Goal: Transaction & Acquisition: Download file/media

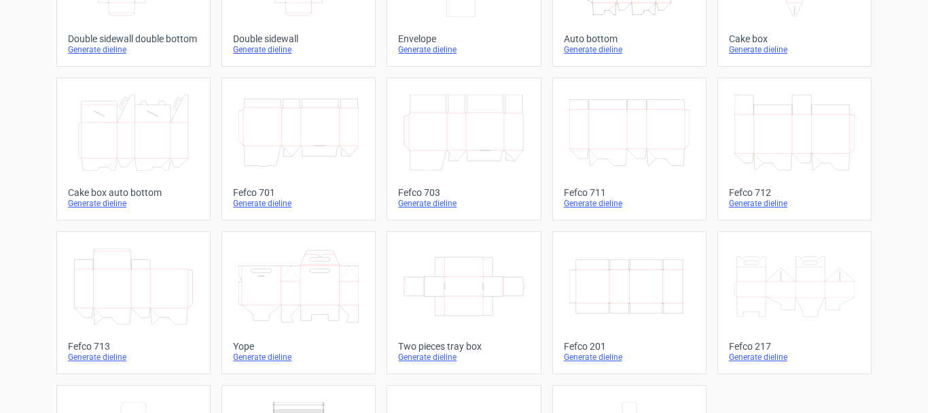
scroll to position [340, 0]
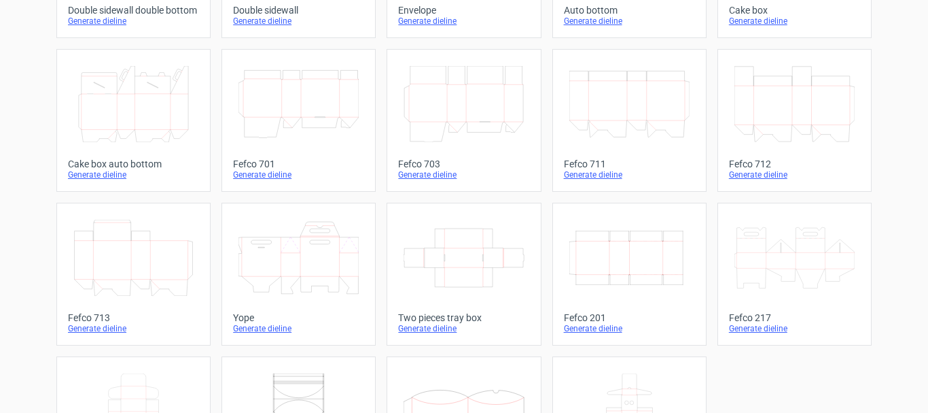
click at [566, 332] on div "Generate dieline" at bounding box center [629, 328] width 131 height 11
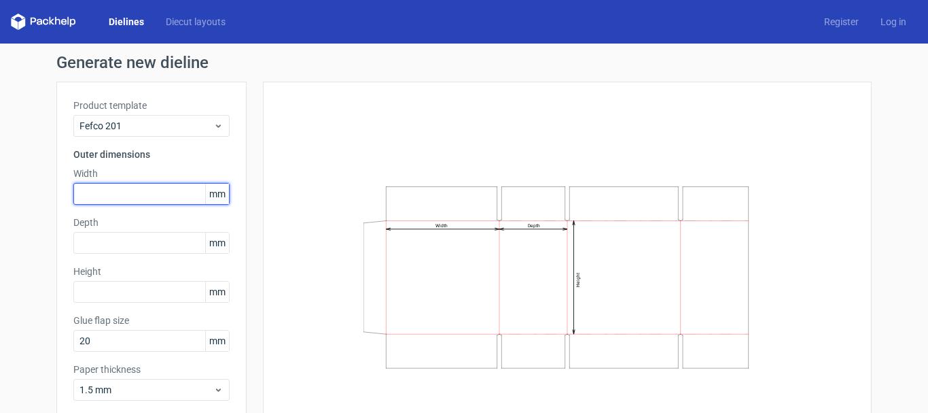
click at [154, 188] on input "text" at bounding box center [151, 194] width 156 height 22
type input "153"
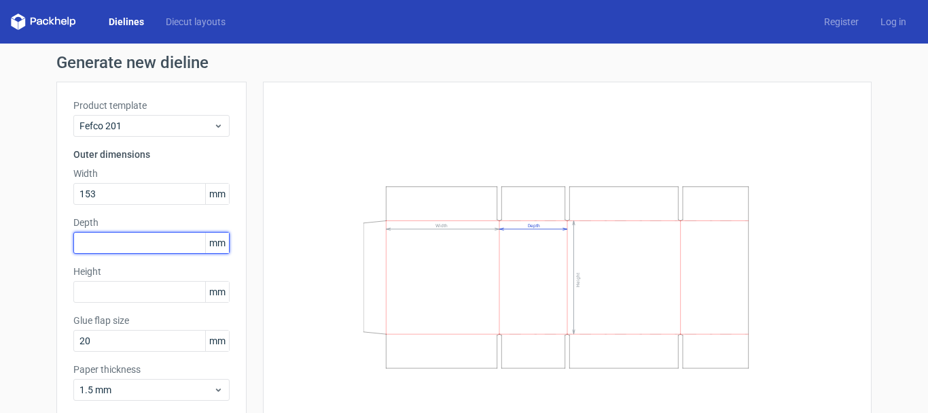
click at [148, 237] on input "text" at bounding box center [151, 243] width 156 height 22
type input "153"
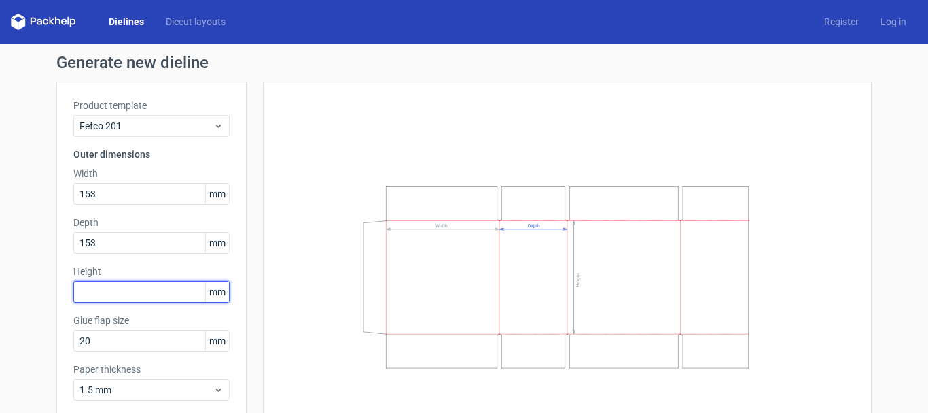
click at [136, 289] on input "text" at bounding box center [151, 292] width 156 height 22
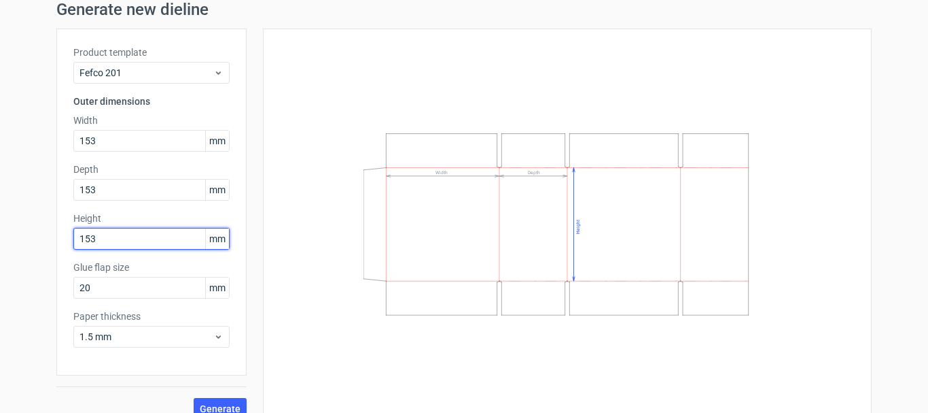
scroll to position [68, 0]
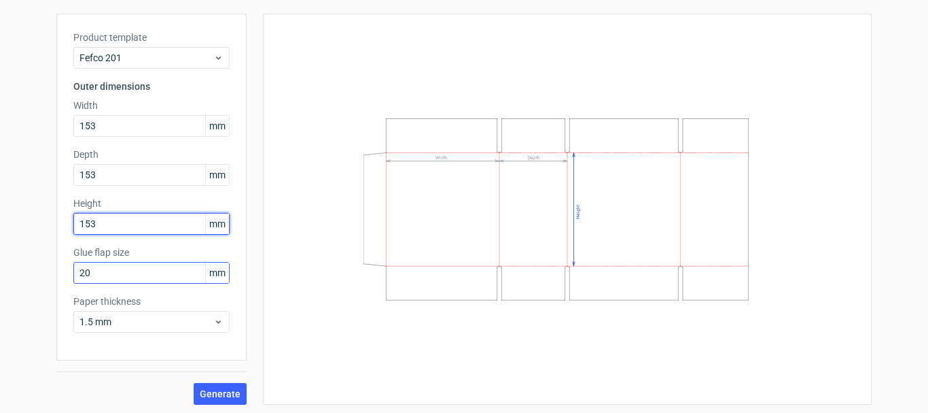
type input "153"
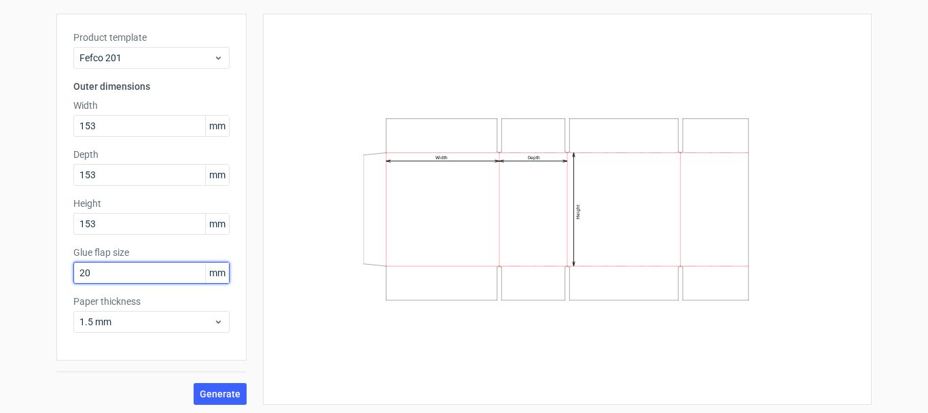
drag, startPoint x: 116, startPoint y: 270, endPoint x: 48, endPoint y: 298, distance: 73.5
click at [48, 298] on div "Generate new dieline Product template Fefco 201 Outer dimensions Width 153 mm D…" at bounding box center [464, 196] width 928 height 440
type input "30"
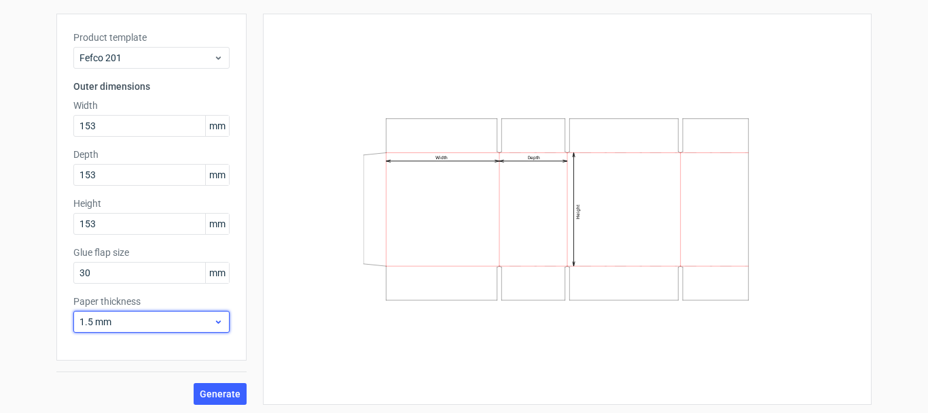
click at [93, 314] on div "1.5 mm" at bounding box center [151, 322] width 156 height 22
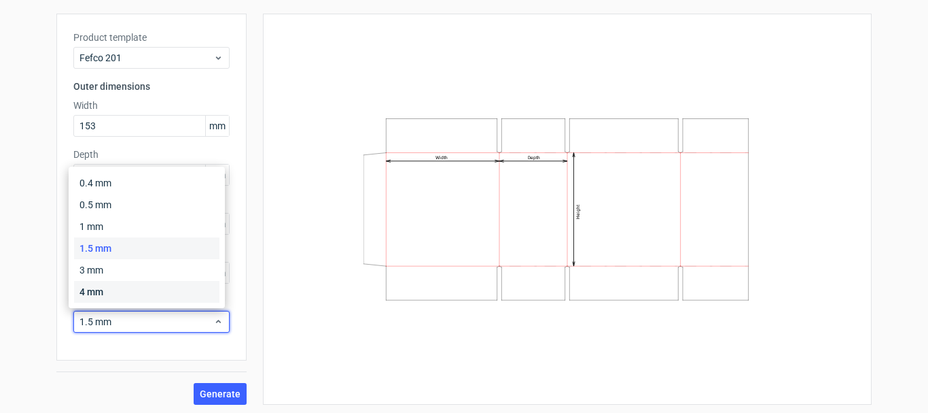
click at [107, 290] on div "4 mm" at bounding box center [146, 292] width 145 height 22
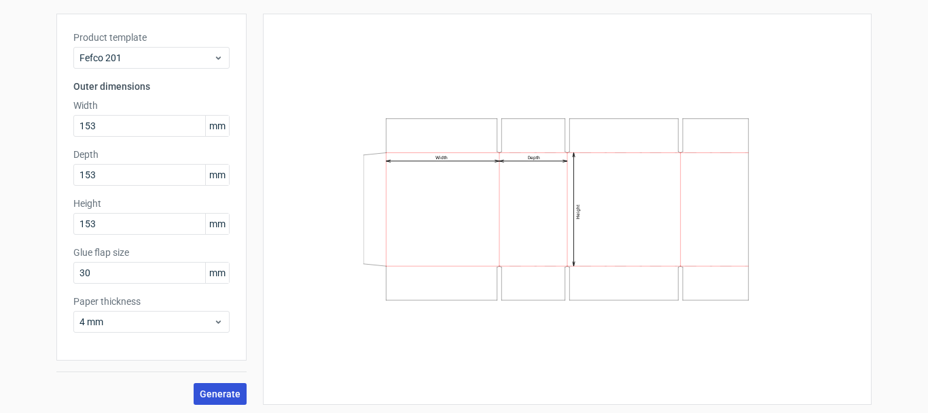
click at [211, 392] on span "Generate" at bounding box center [220, 394] width 41 height 10
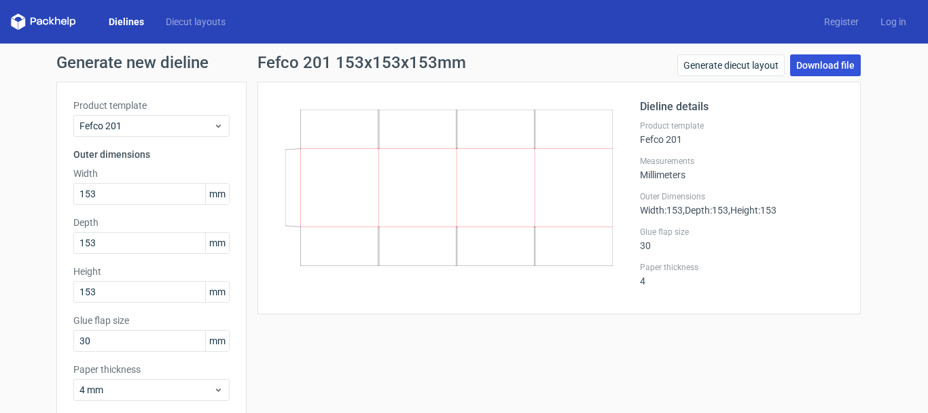
click at [816, 68] on link "Download file" at bounding box center [825, 65] width 71 height 22
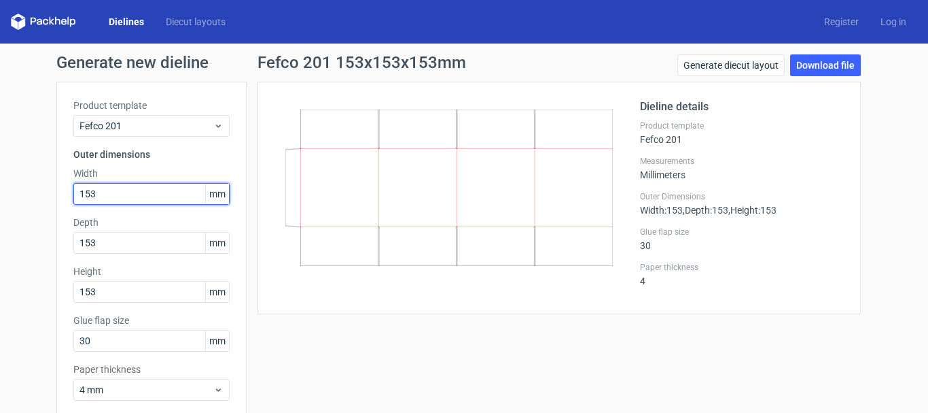
drag, startPoint x: 116, startPoint y: 195, endPoint x: 45, endPoint y: 217, distance: 74.6
click at [45, 217] on div "Generate new dieline Product template Fefco 201 Outer dimensions Width 153 mm D…" at bounding box center [464, 263] width 928 height 440
type input "280"
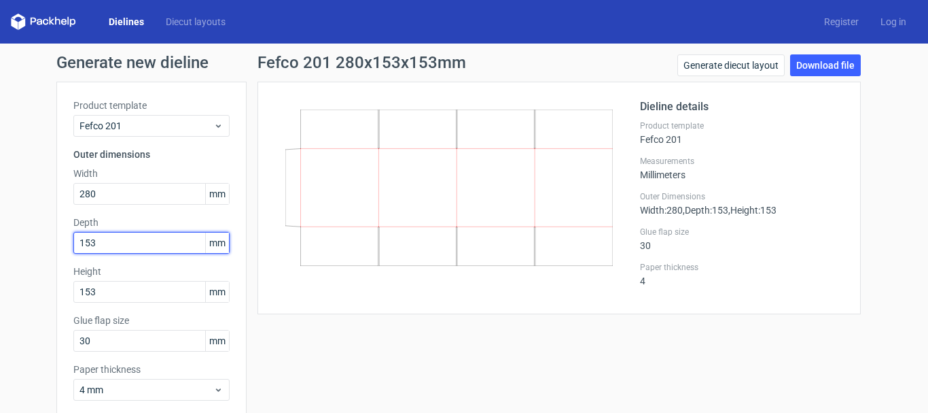
drag, startPoint x: 132, startPoint y: 238, endPoint x: 5, endPoint y: 255, distance: 128.2
click at [5, 255] on div "Generate new dieline Product template Fefco 201 Outer dimensions Width 280 mm D…" at bounding box center [464, 263] width 928 height 440
type input "190"
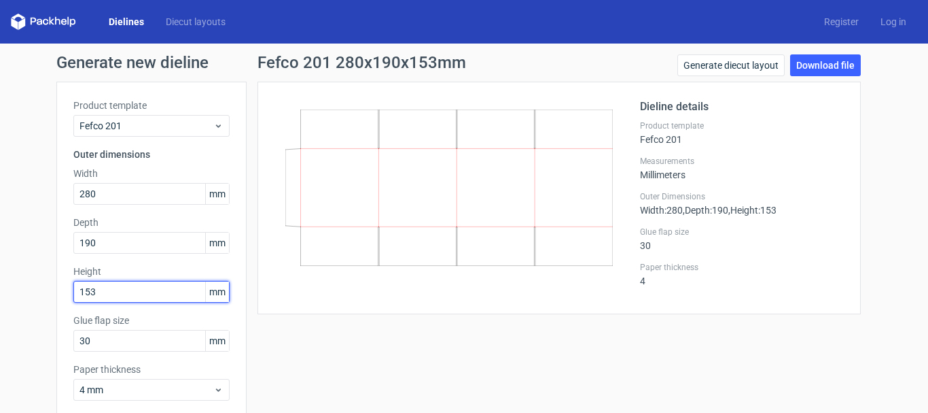
click at [133, 294] on input "153" at bounding box center [151, 292] width 156 height 22
drag, startPoint x: 133, startPoint y: 294, endPoint x: 70, endPoint y: 305, distance: 63.5
click at [70, 305] on div "Product template Fefco 201 Outer dimensions Width 280 mm Depth 190 mm Height 15…" at bounding box center [151, 255] width 190 height 347
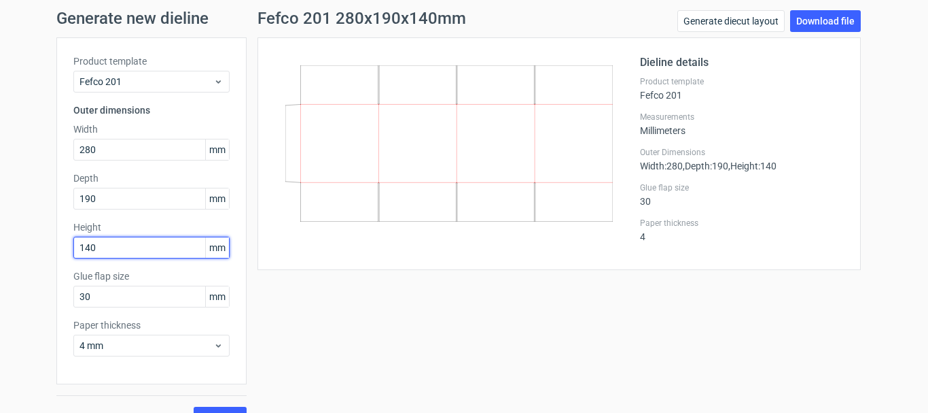
scroll to position [68, 0]
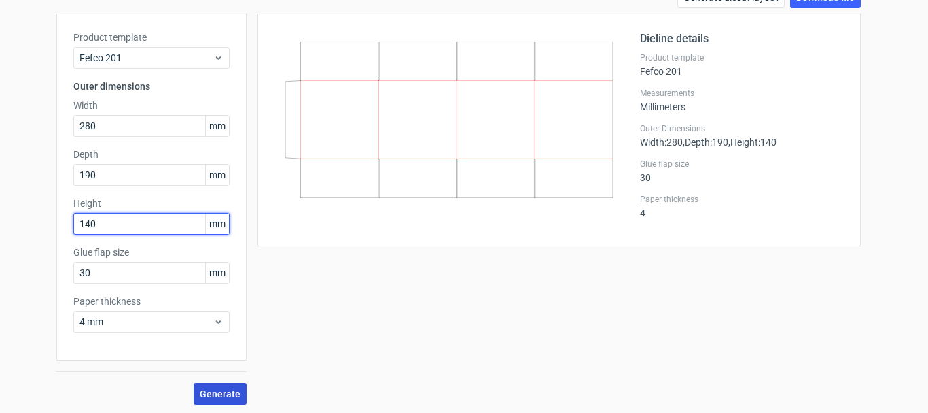
type input "140"
click at [218, 389] on span "Generate" at bounding box center [220, 394] width 41 height 10
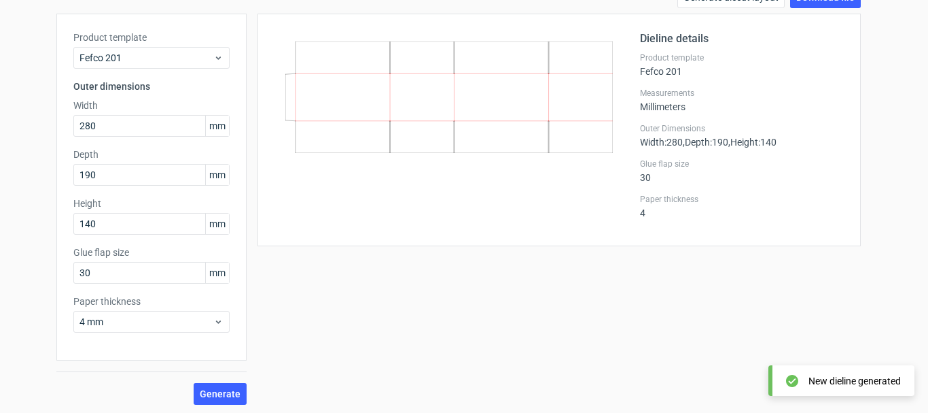
scroll to position [0, 0]
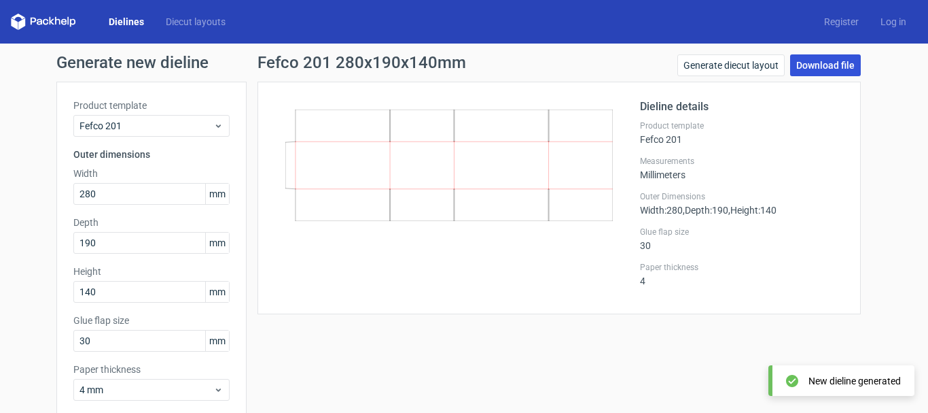
click at [824, 59] on link "Download file" at bounding box center [825, 65] width 71 height 22
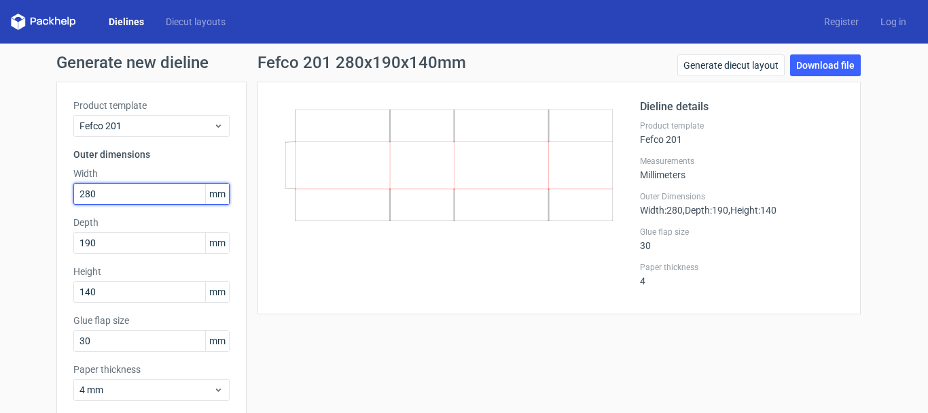
drag, startPoint x: 97, startPoint y: 200, endPoint x: 44, endPoint y: 215, distance: 55.1
click at [44, 215] on div "Generate new dieline Product template Fefco 201 Outer dimensions Width 280 mm D…" at bounding box center [464, 263] width 928 height 440
type input "305"
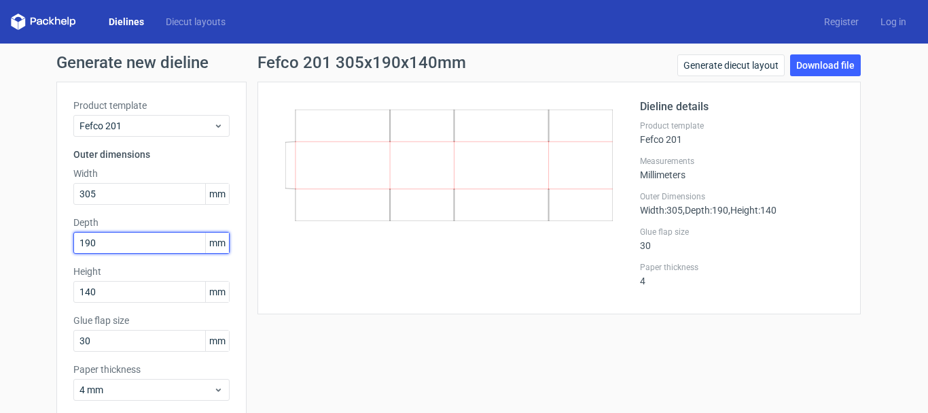
drag, startPoint x: 100, startPoint y: 244, endPoint x: 31, endPoint y: 256, distance: 69.7
click at [31, 256] on div "Generate new dieline Product template Fefco 201 Outer dimensions Width 305 mm D…" at bounding box center [464, 263] width 928 height 440
type input "204"
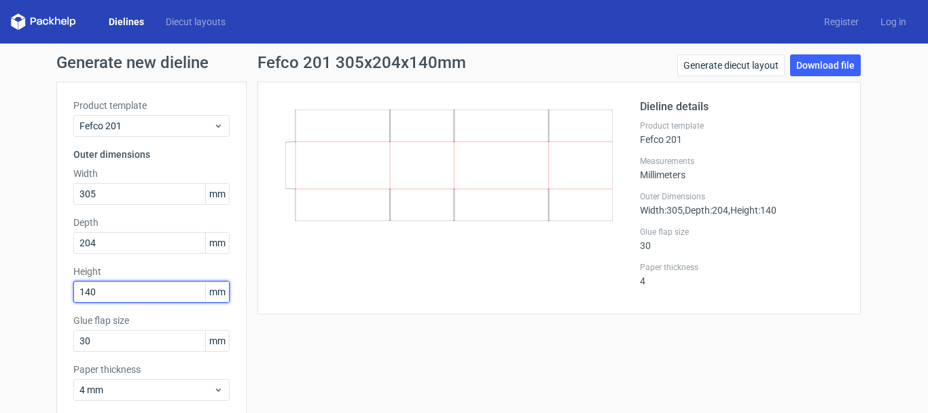
drag, startPoint x: 60, startPoint y: 304, endPoint x: 33, endPoint y: 311, distance: 27.2
click at [33, 311] on div "Generate new dieline Product template Fefco 201 Outer dimensions Width 305 mm D…" at bounding box center [464, 263] width 928 height 440
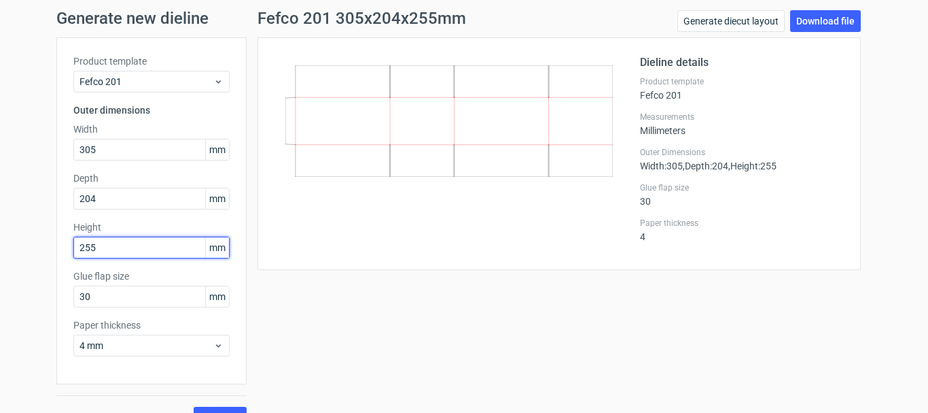
scroll to position [68, 0]
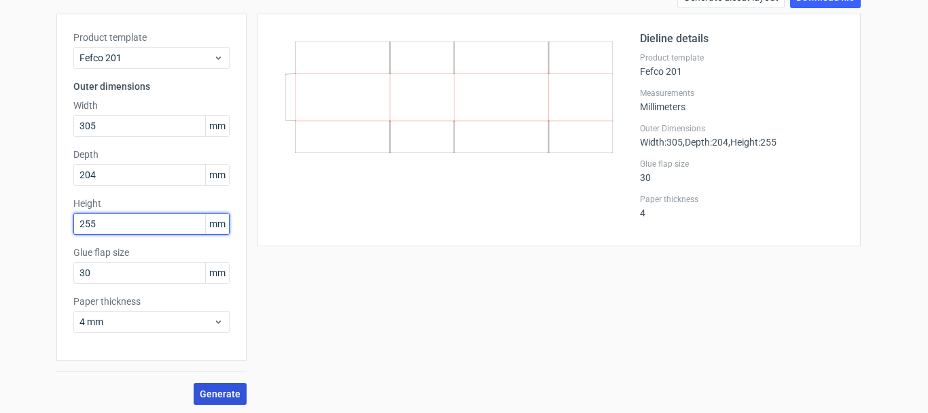
type input "255"
click at [200, 391] on span "Generate" at bounding box center [220, 394] width 41 height 10
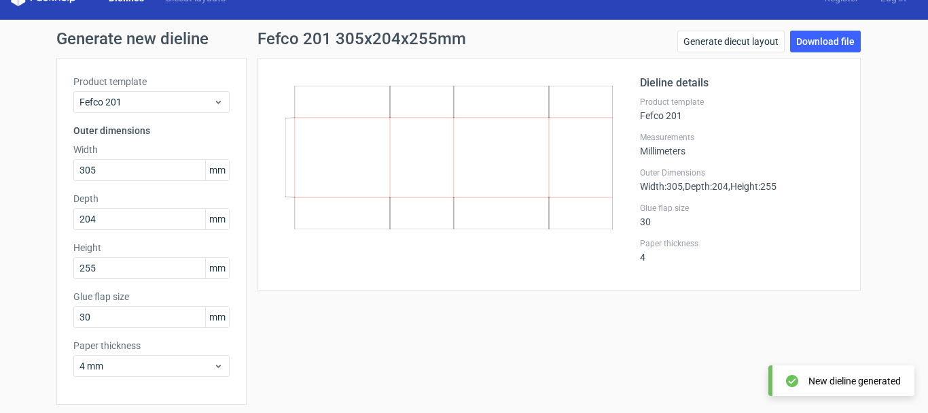
scroll to position [0, 0]
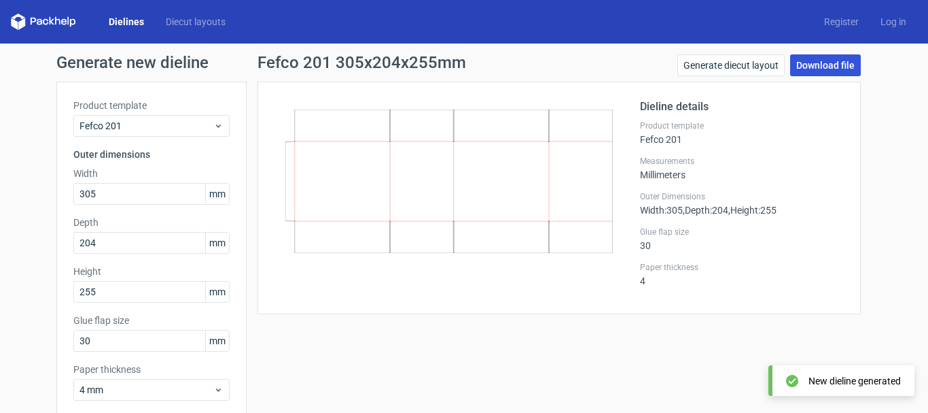
click at [804, 67] on link "Download file" at bounding box center [825, 65] width 71 height 22
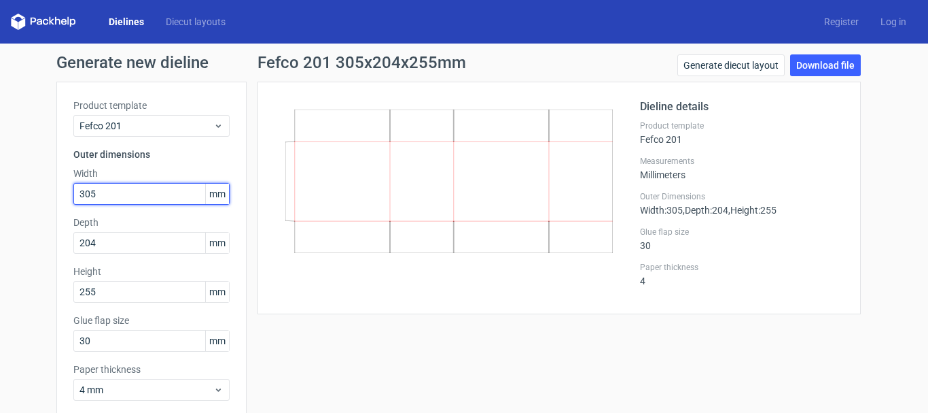
drag, startPoint x: 99, startPoint y: 197, endPoint x: 22, endPoint y: 213, distance: 77.7
click at [22, 213] on div "Generate new dieline Product template Fefco 201 Outer dimensions Width 305 mm D…" at bounding box center [464, 263] width 928 height 440
type input "432"
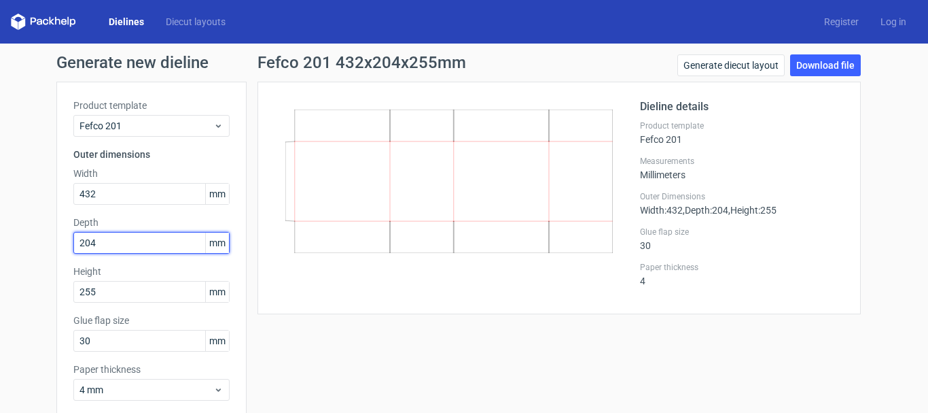
click at [42, 260] on div "Generate new dieline Product template Fefco 201 Outer dimensions Width 432 mm D…" at bounding box center [464, 263] width 928 height 440
type input "280"
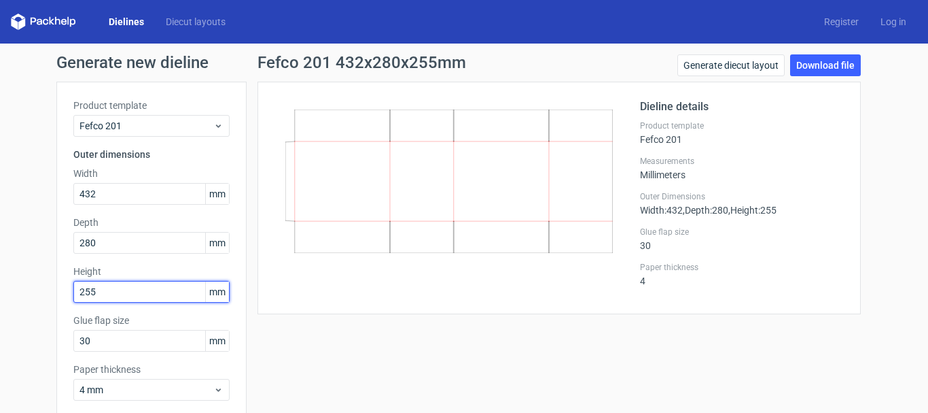
drag, startPoint x: 92, startPoint y: 294, endPoint x: 48, endPoint y: 301, distance: 44.0
click at [48, 301] on div "Generate new dieline Product template Fefco 201 Outer dimensions Width 432 mm D…" at bounding box center [464, 263] width 928 height 440
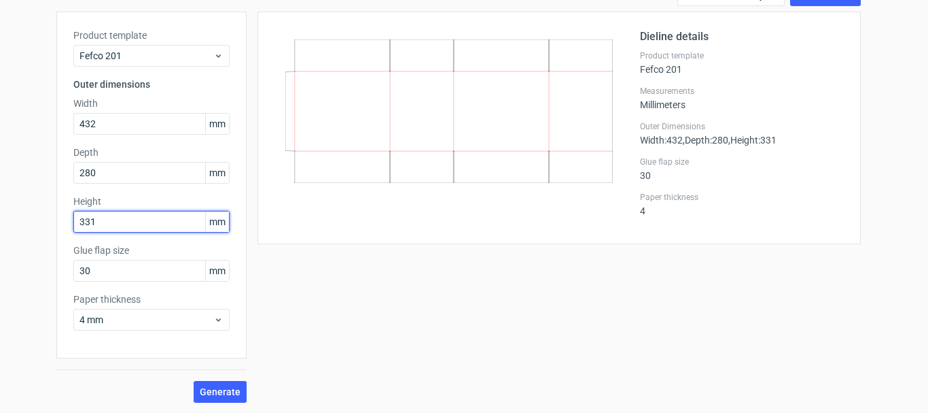
scroll to position [71, 0]
type input "331"
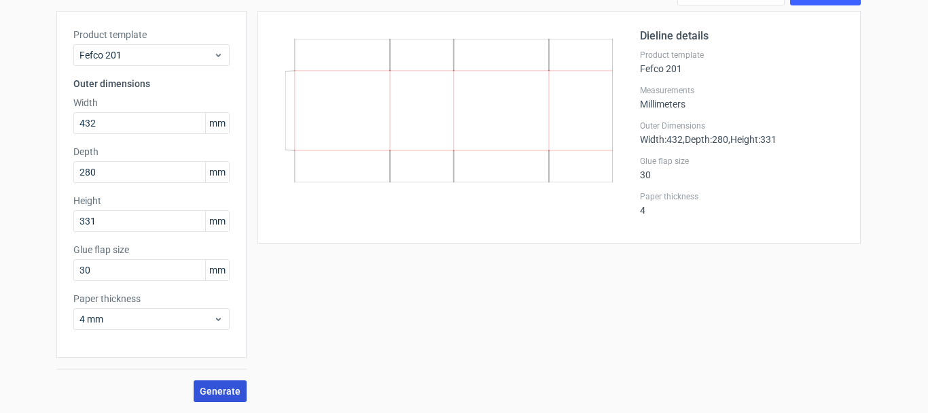
click at [200, 386] on span "Generate" at bounding box center [220, 391] width 41 height 10
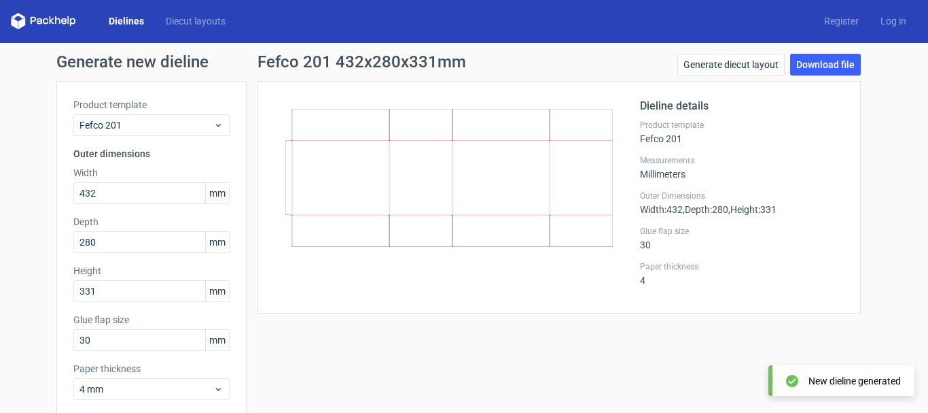
scroll to position [0, 0]
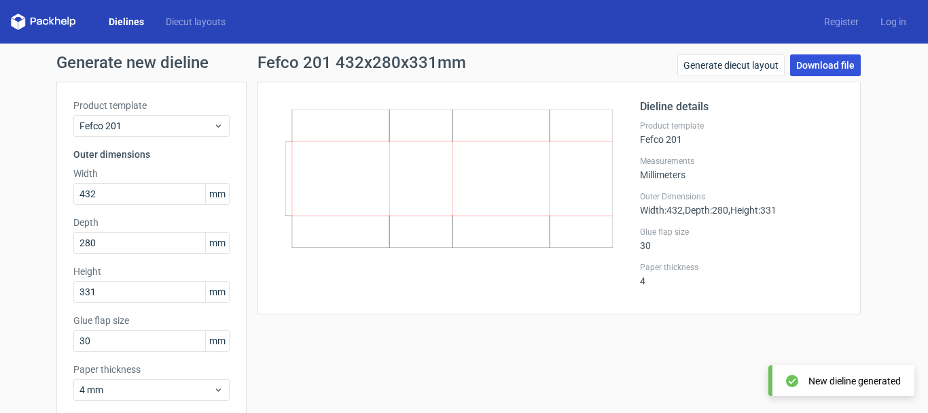
click at [817, 69] on link "Download file" at bounding box center [825, 65] width 71 height 22
